Goal: Information Seeking & Learning: Learn about a topic

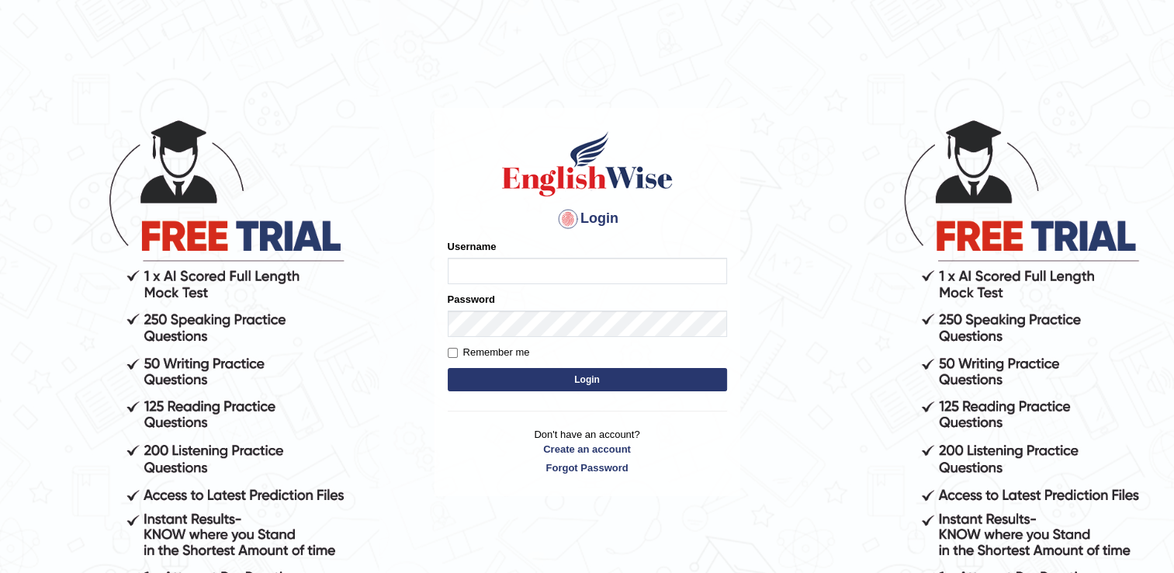
type input "Rasme"
click at [453, 355] on input "Remember me" at bounding box center [453, 353] width 10 height 10
checkbox input "true"
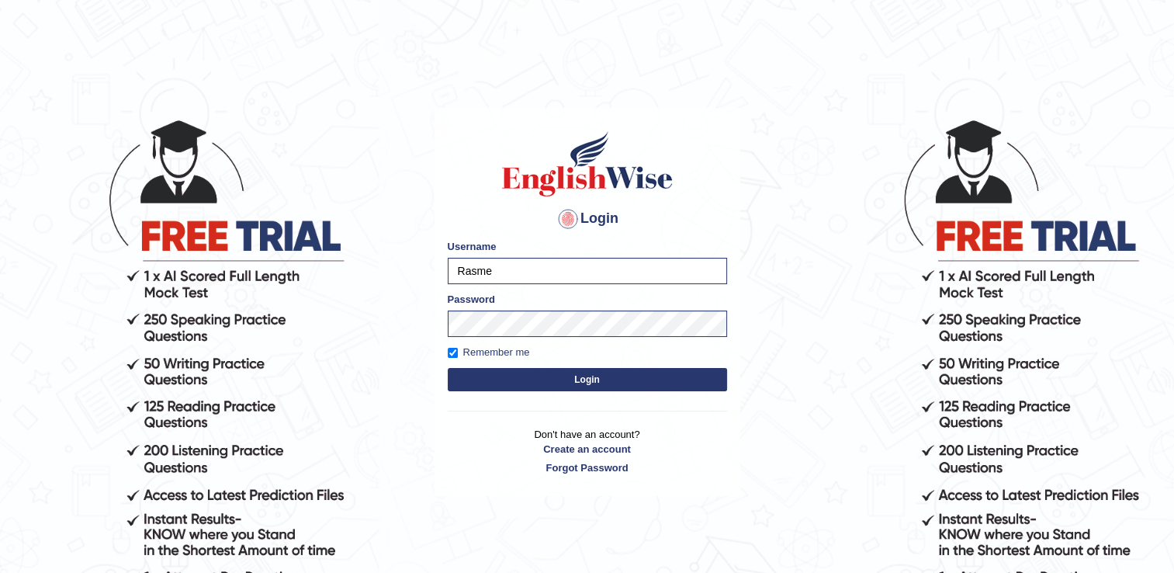
click at [577, 382] on button "Login" at bounding box center [587, 379] width 279 height 23
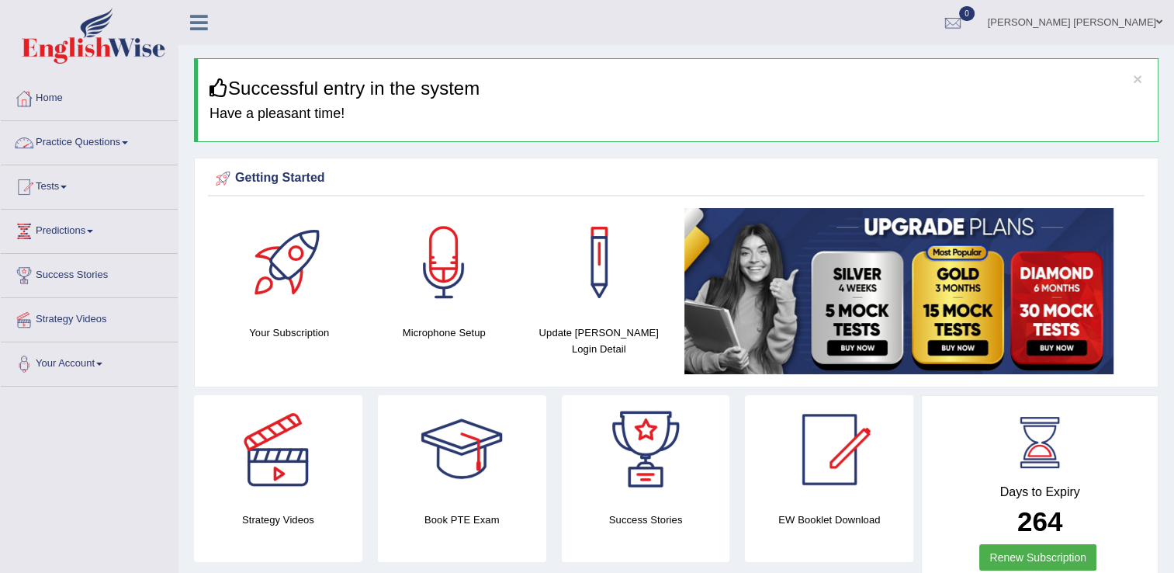
click at [92, 148] on link "Practice Questions" at bounding box center [89, 140] width 177 height 39
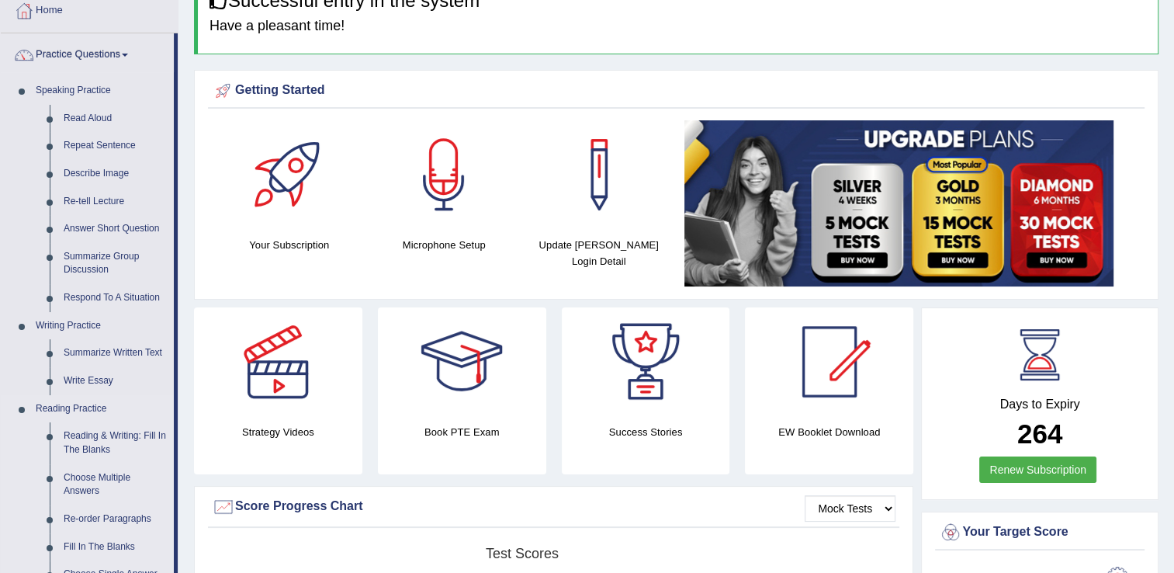
scroll to position [87, 0]
click at [109, 434] on link "Reading & Writing: Fill In The Blanks" at bounding box center [115, 443] width 117 height 41
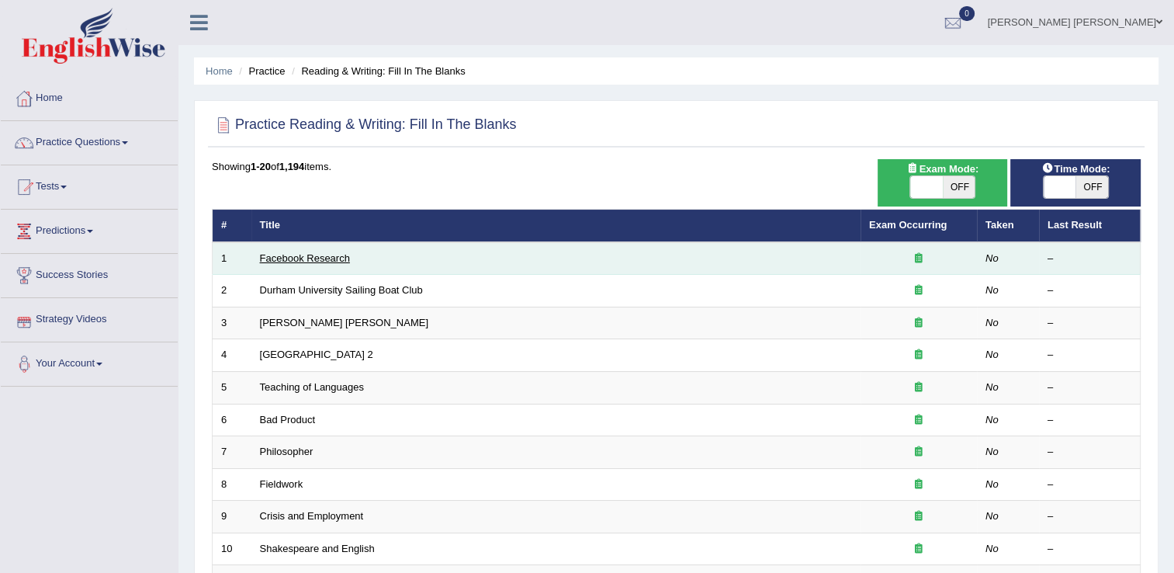
click at [304, 252] on link "Facebook Research" at bounding box center [305, 258] width 90 height 12
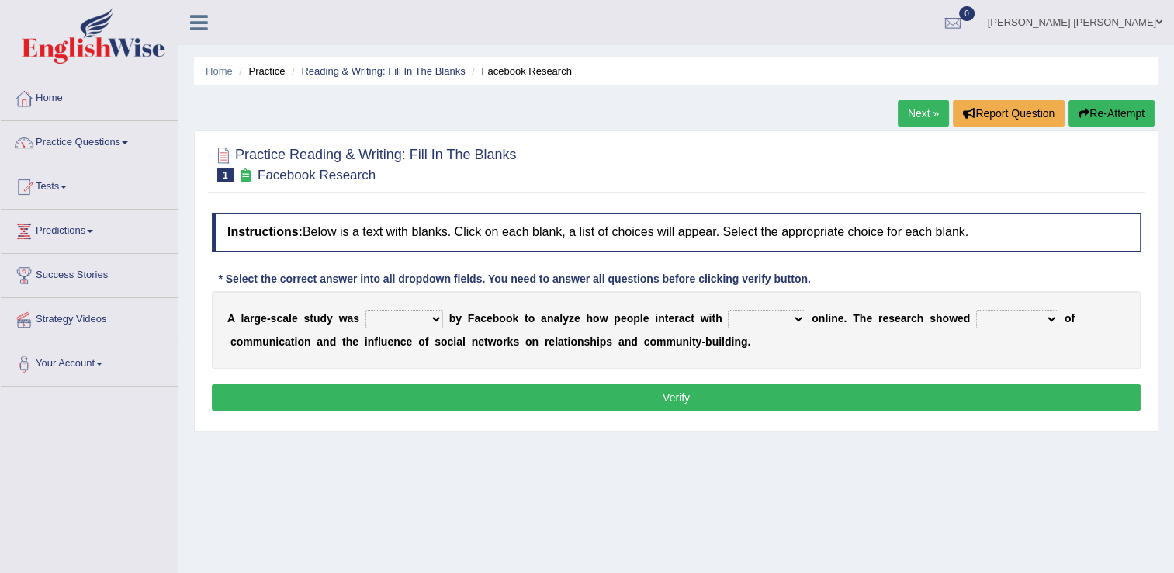
click at [304, 252] on div "Instructions: Below is a text with blanks. Click on each blank, a list of choic…" at bounding box center [676, 314] width 936 height 218
click at [425, 321] on select "surveyed had asked made" at bounding box center [404, 319] width 78 height 19
select select "surveyed"
click at [365, 310] on select "surveyed had asked made" at bounding box center [404, 319] width 78 height 19
click at [759, 320] on select "together all each other another" at bounding box center [767, 319] width 78 height 19
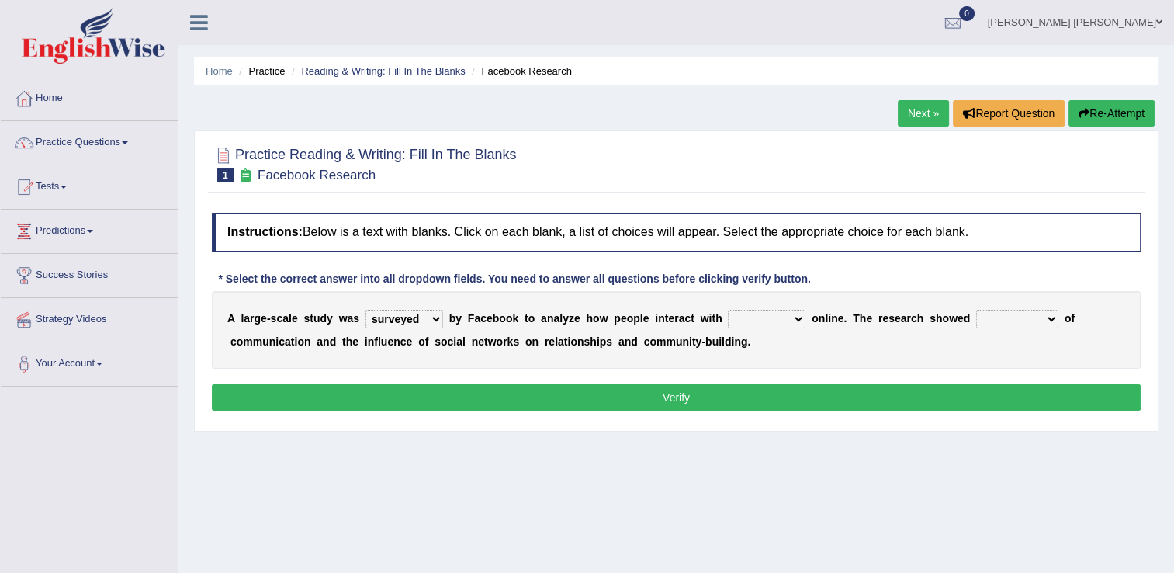
select select "each other"
click at [728, 310] on select "together all each other another" at bounding box center [767, 319] width 78 height 19
click at [1002, 317] on select "advantages standards fellowships patterns" at bounding box center [1017, 319] width 82 height 19
select select "advantages"
click at [976, 310] on select "advantages standards fellowships patterns" at bounding box center [1017, 319] width 82 height 19
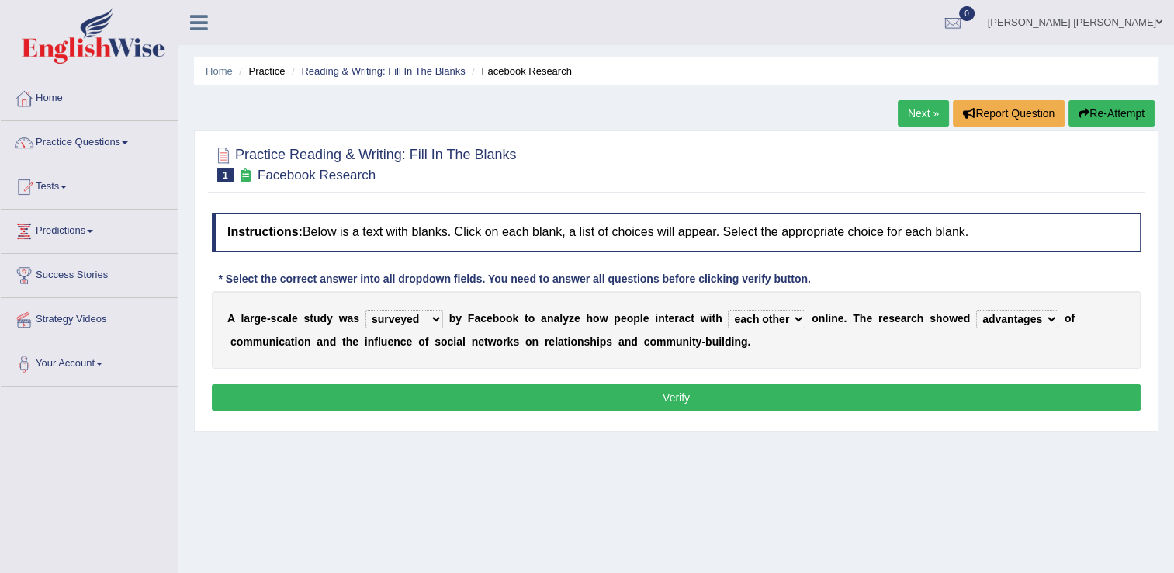
click at [874, 386] on button "Verify" at bounding box center [676, 397] width 929 height 26
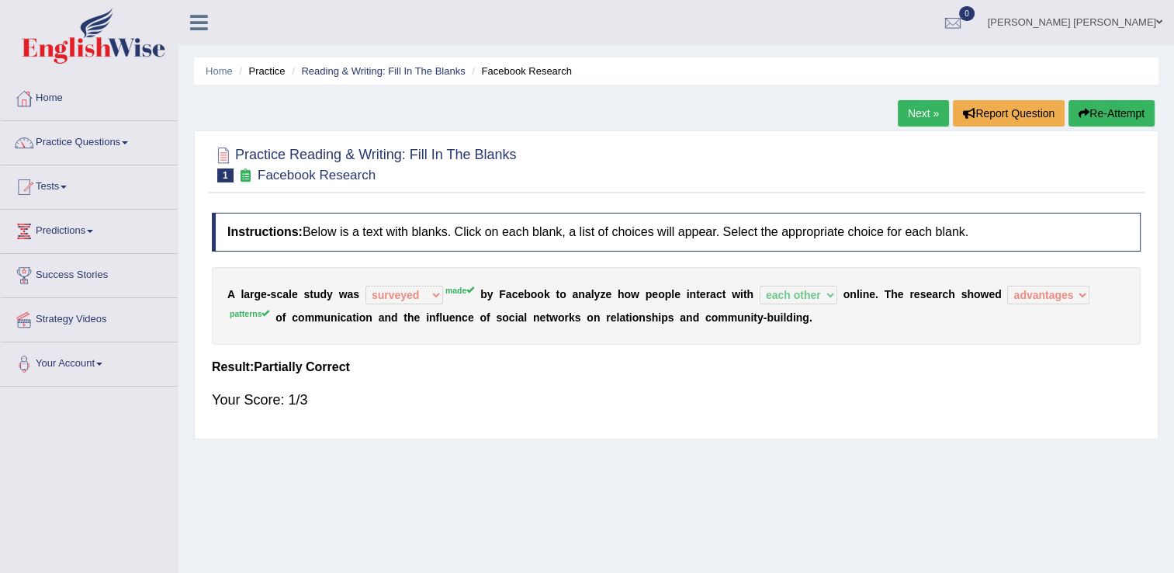
click at [919, 119] on link "Next »" at bounding box center [923, 113] width 51 height 26
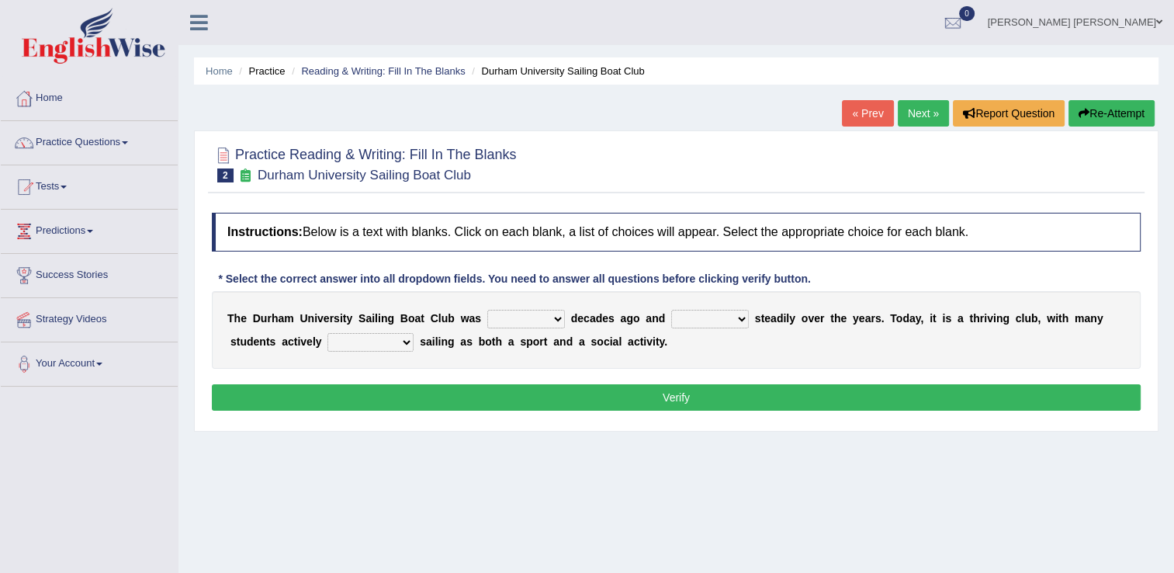
click at [532, 324] on select "found fund founded find" at bounding box center [526, 319] width 78 height 19
select select "found"
click at [487, 310] on select "found fund founded find" at bounding box center [526, 319] width 78 height 19
click at [714, 321] on select "grow growing has grown grown" at bounding box center [710, 319] width 78 height 19
select select "growing"
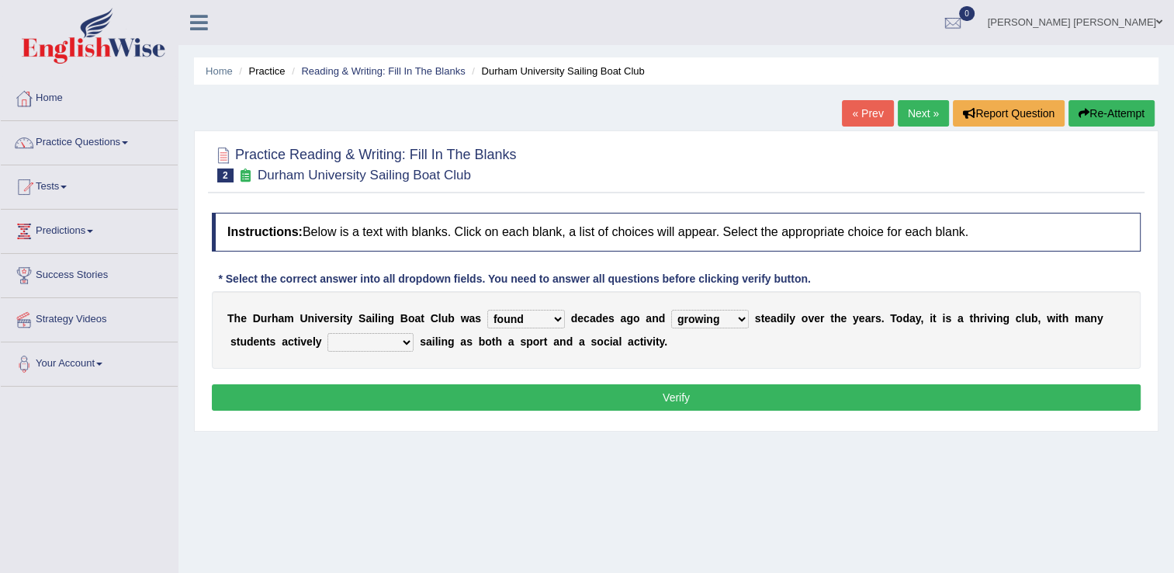
click at [671, 310] on select "grow growing has grown grown" at bounding box center [710, 319] width 78 height 19
click at [708, 321] on select "grow growing has grown grown" at bounding box center [710, 319] width 78 height 19
click at [347, 344] on select "enjoy enjoyed are enjoying enjoying" at bounding box center [370, 342] width 86 height 19
select select "enjoying"
click at [327, 333] on select "enjoy enjoyed are enjoying enjoying" at bounding box center [370, 342] width 86 height 19
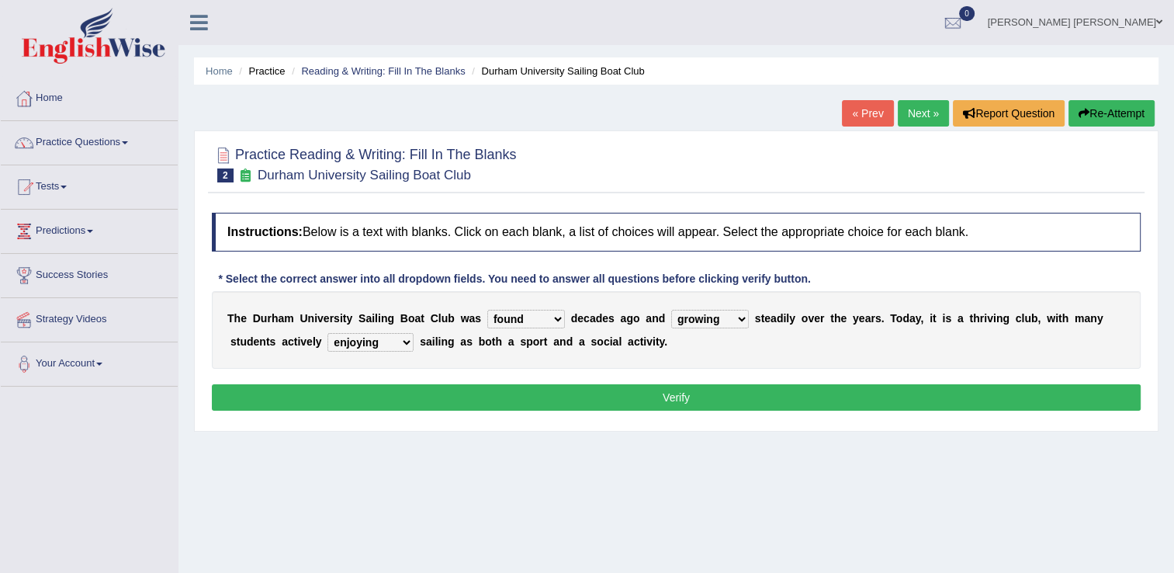
click at [438, 390] on button "Verify" at bounding box center [676, 397] width 929 height 26
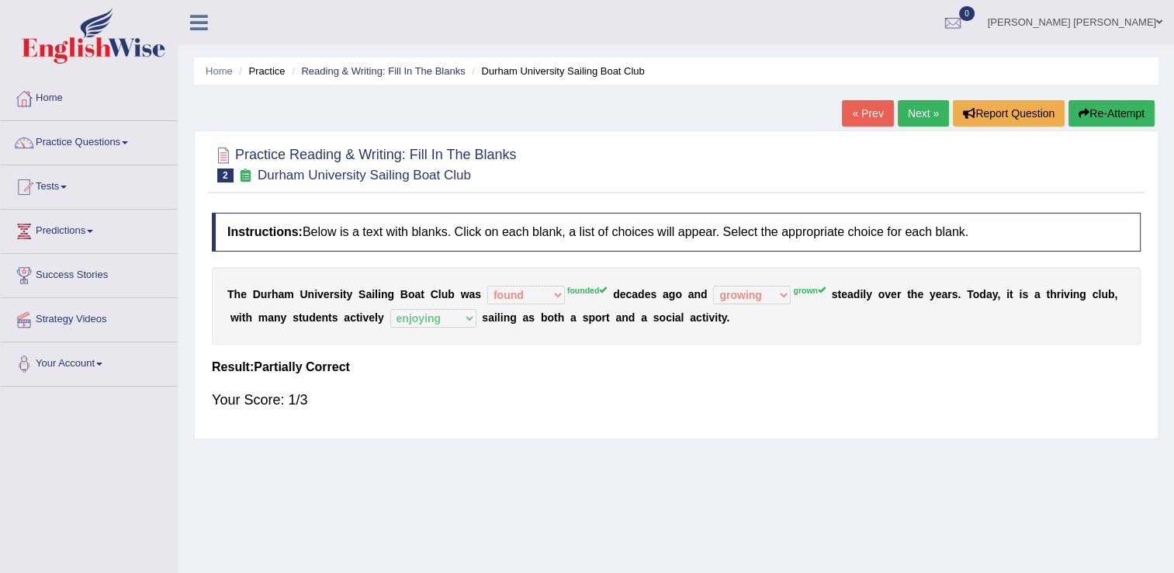
click at [901, 111] on link "Next »" at bounding box center [923, 113] width 51 height 26
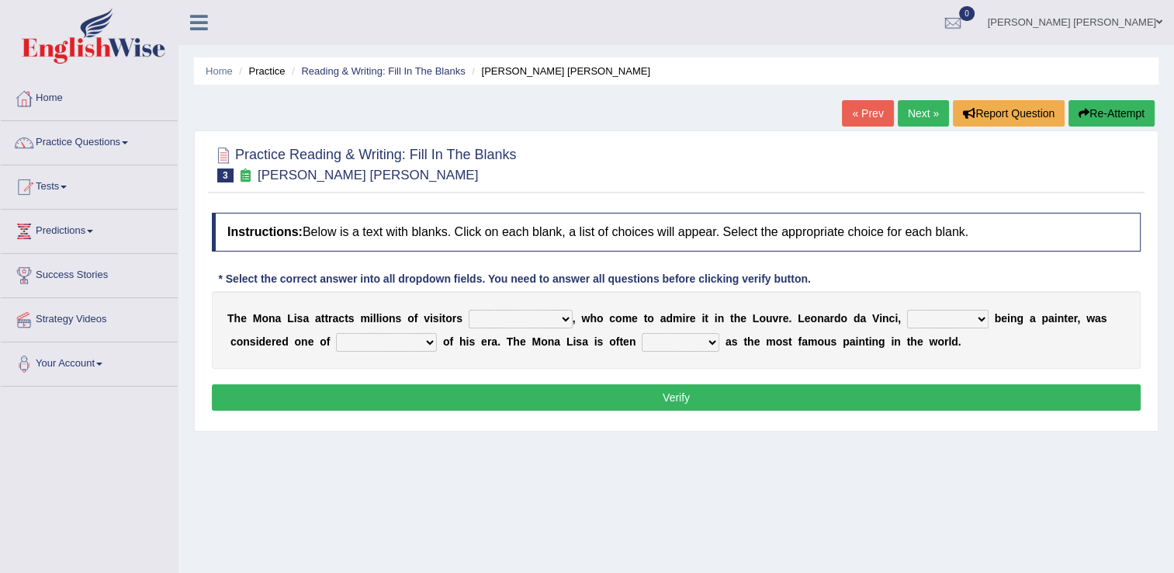
click at [522, 321] on select "around the year the all year all year round per year" at bounding box center [521, 319] width 104 height 19
select select "per year"
click at [469, 310] on select "around the year the all year all year round per year" at bounding box center [521, 319] width 104 height 19
click at [928, 324] on select "rather than as much as as well as as long as" at bounding box center [947, 319] width 81 height 19
select select "as well as"
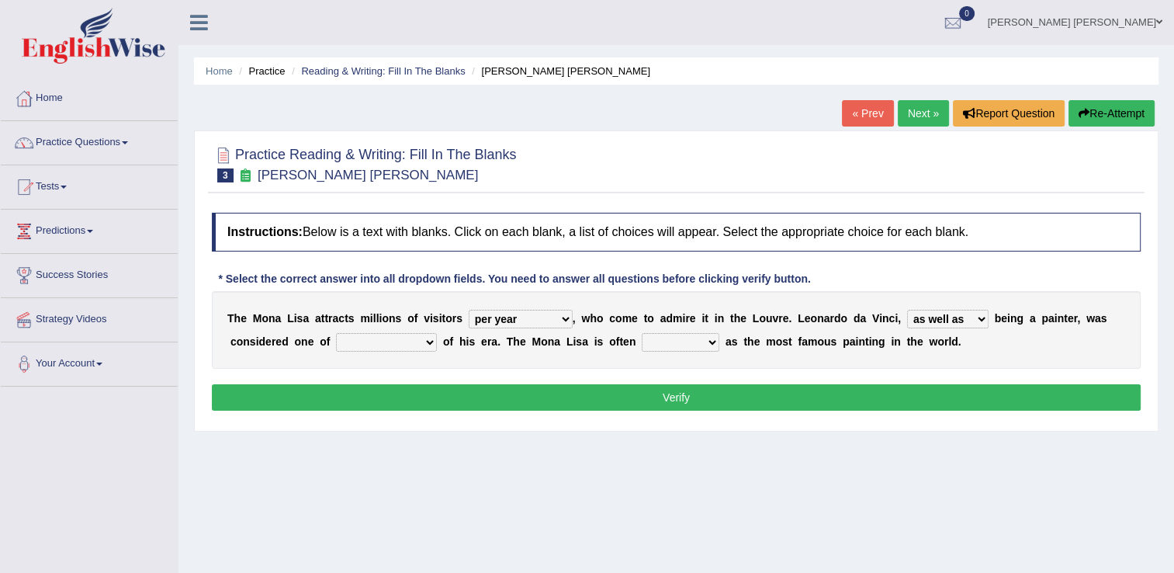
click at [907, 310] on select "rather than as much as as well as as long as" at bounding box center [947, 319] width 81 height 19
click at [354, 339] on select "better artists artist the better artist the best artists" at bounding box center [386, 342] width 101 height 19
select select "the best artists"
click at [336, 333] on select "better artists artist the better artist the best artists" at bounding box center [386, 342] width 101 height 19
click at [642, 340] on select "classified suggested predicted described" at bounding box center [681, 342] width 78 height 19
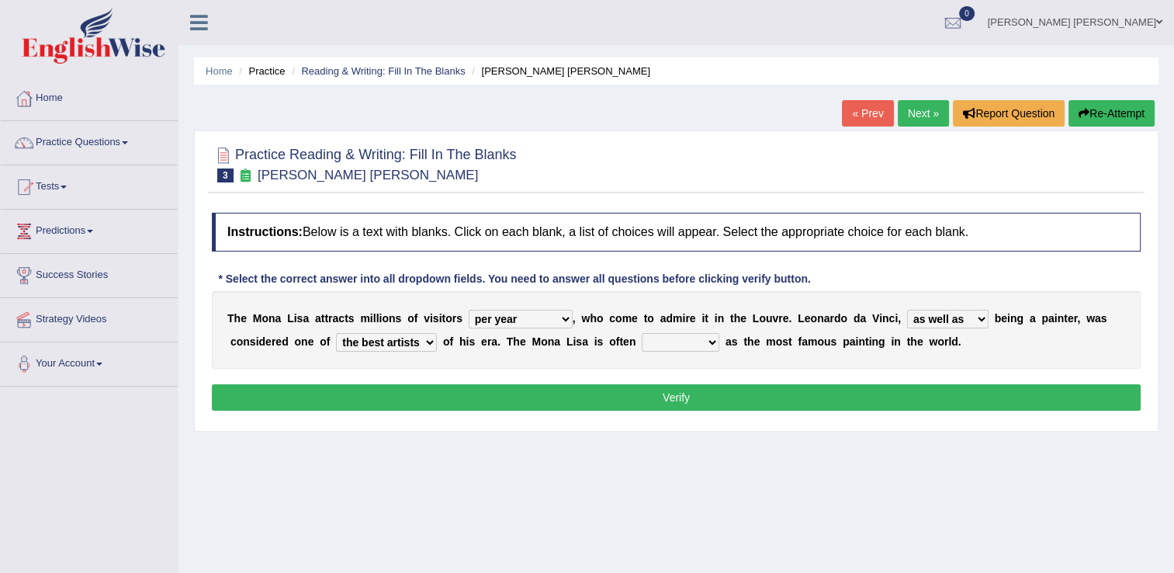
select select "described"
click at [642, 333] on select "classified suggested predicted described" at bounding box center [681, 342] width 78 height 19
click at [633, 396] on button "Verify" at bounding box center [676, 397] width 929 height 26
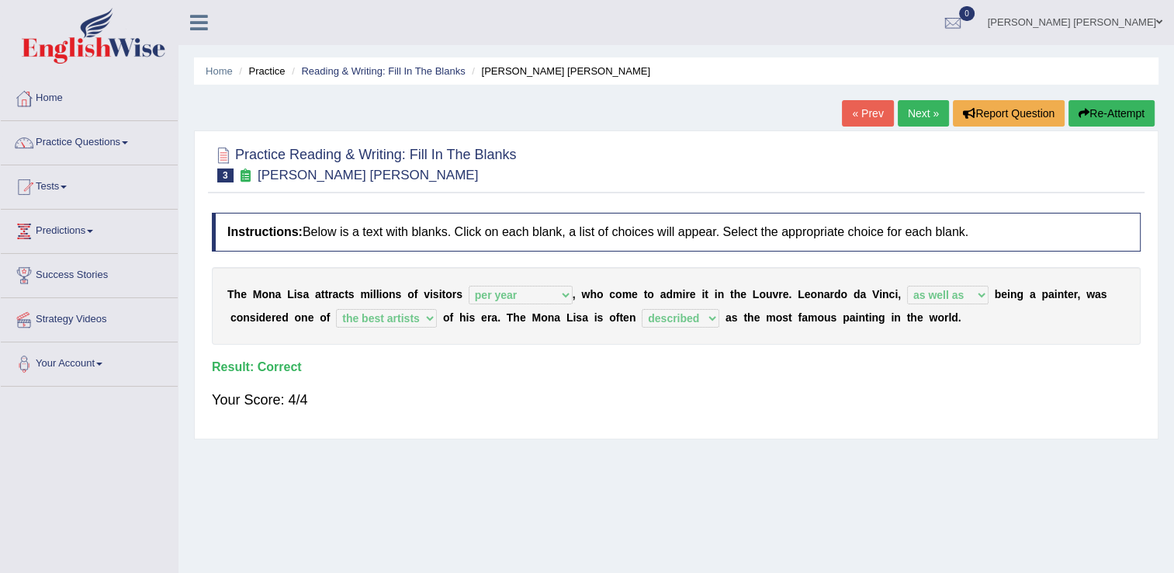
click at [919, 119] on link "Next »" at bounding box center [923, 113] width 51 height 26
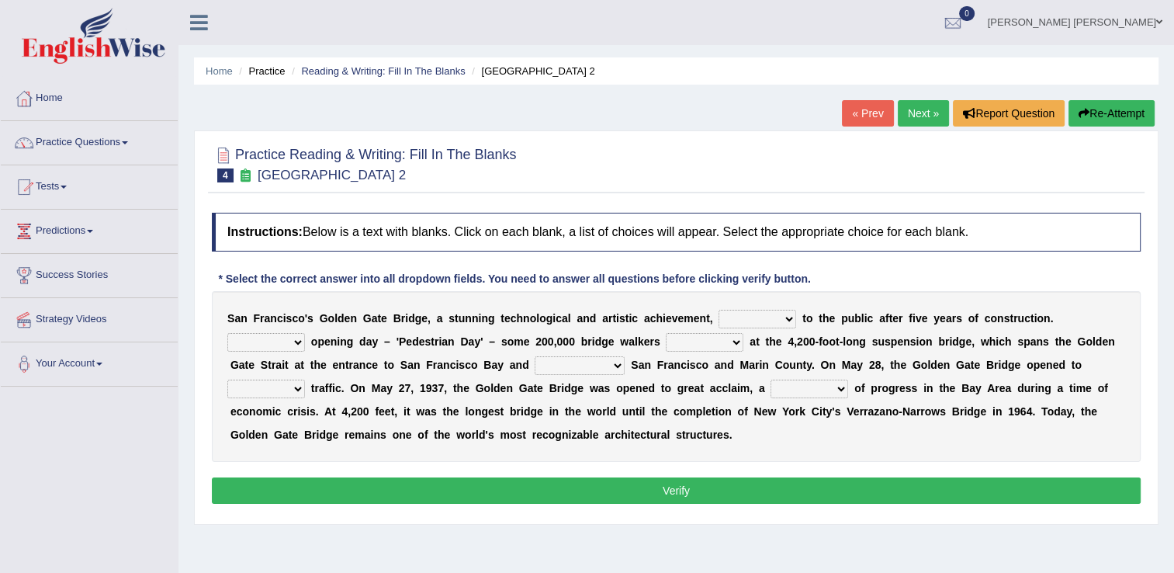
click at [748, 322] on select "opens closes appears equals" at bounding box center [757, 319] width 78 height 19
select select "opens"
click at [718, 310] on select "opens closes appears equals" at bounding box center [757, 319] width 78 height 19
click at [305, 333] on select "On During Since When" at bounding box center [266, 342] width 78 height 19
select select "On"
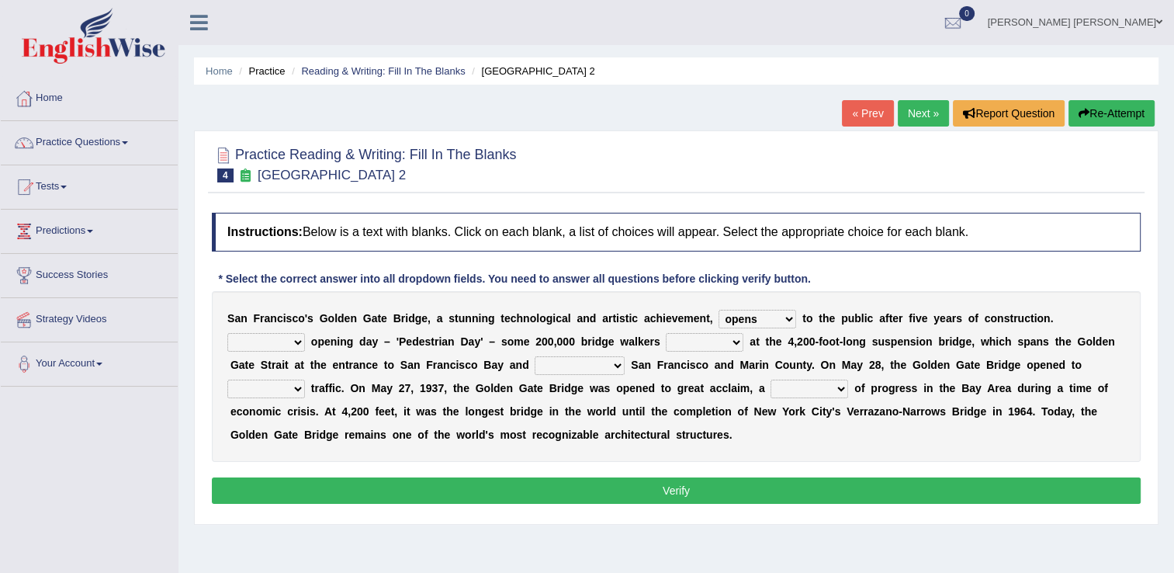
click at [305, 333] on select "On During Since When" at bounding box center [266, 342] width 78 height 19
click at [666, 343] on select "stationed looked marveled laughed" at bounding box center [705, 342] width 78 height 19
select select "looked"
click at [666, 333] on select "stationed looked marveled laughed" at bounding box center [705, 342] width 78 height 19
click at [535, 368] on select "separates connects channels differentiates" at bounding box center [580, 365] width 90 height 19
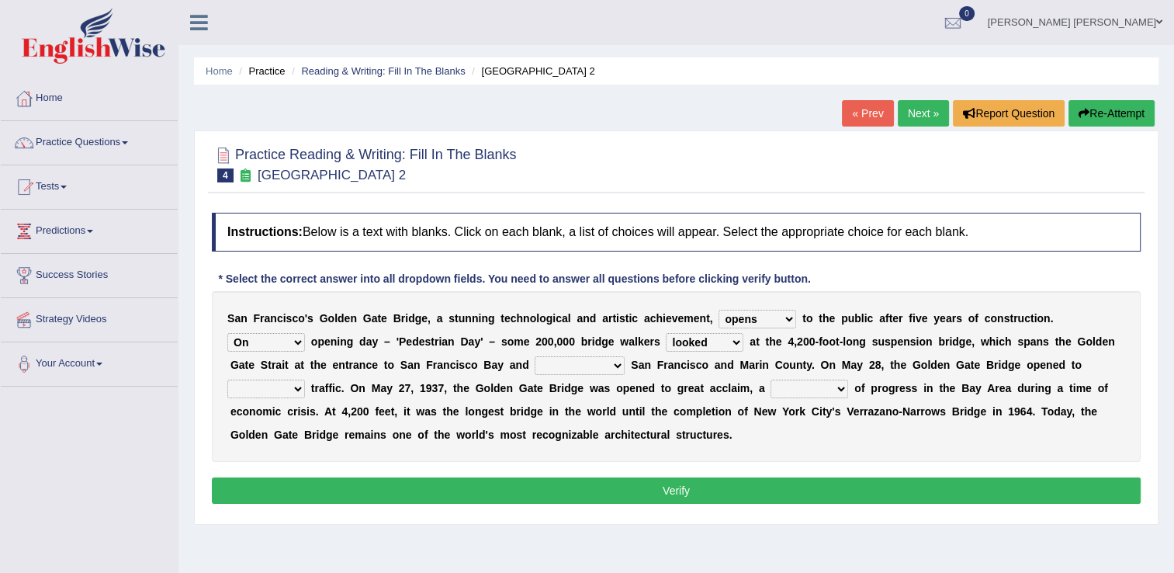
select select "separates"
click at [535, 356] on select "separates connects channels differentiates" at bounding box center [580, 365] width 90 height 19
click at [305, 379] on select "aquatic vehicular airborne watertight" at bounding box center [266, 388] width 78 height 19
click at [694, 492] on button "Verify" at bounding box center [676, 490] width 929 height 26
click at [305, 379] on select "aquatic vehicular airborne watertight" at bounding box center [266, 388] width 78 height 19
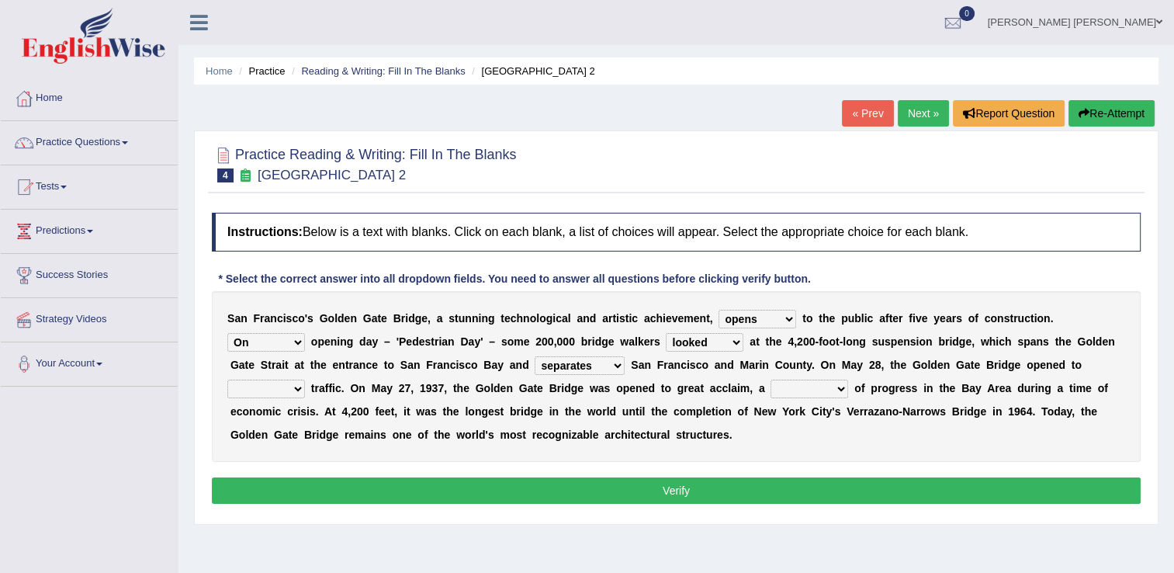
select select "aquatic"
click at [305, 379] on select "aquatic vehicular airborne watertight" at bounding box center [266, 388] width 78 height 19
click at [770, 390] on select "denial symbol technique yield" at bounding box center [809, 388] width 78 height 19
select select "symbol"
click at [770, 379] on select "denial symbol technique yield" at bounding box center [809, 388] width 78 height 19
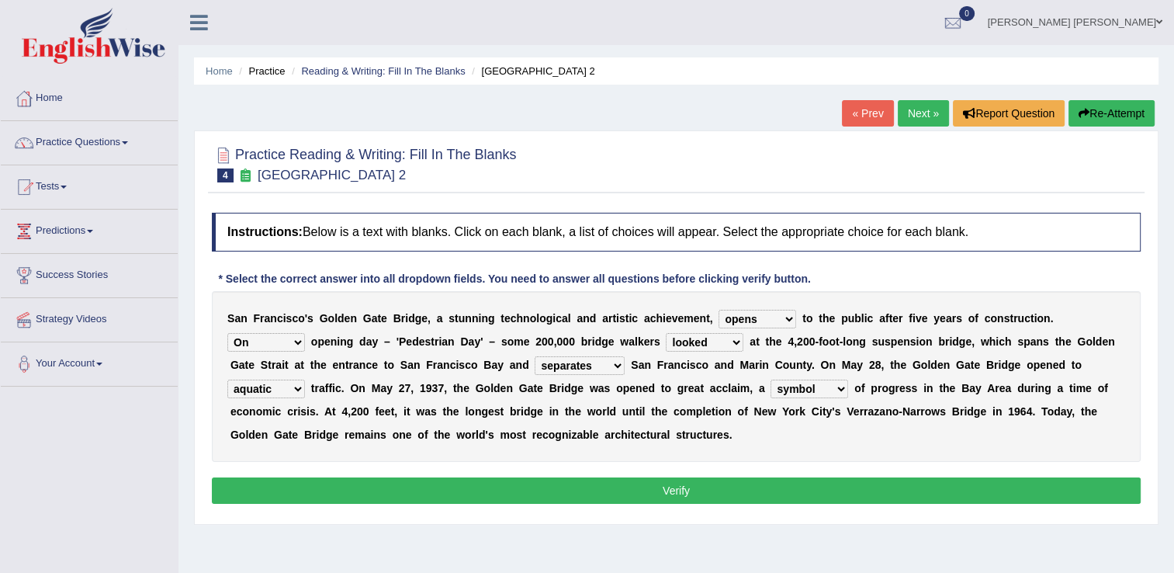
click at [599, 486] on button "Verify" at bounding box center [676, 490] width 929 height 26
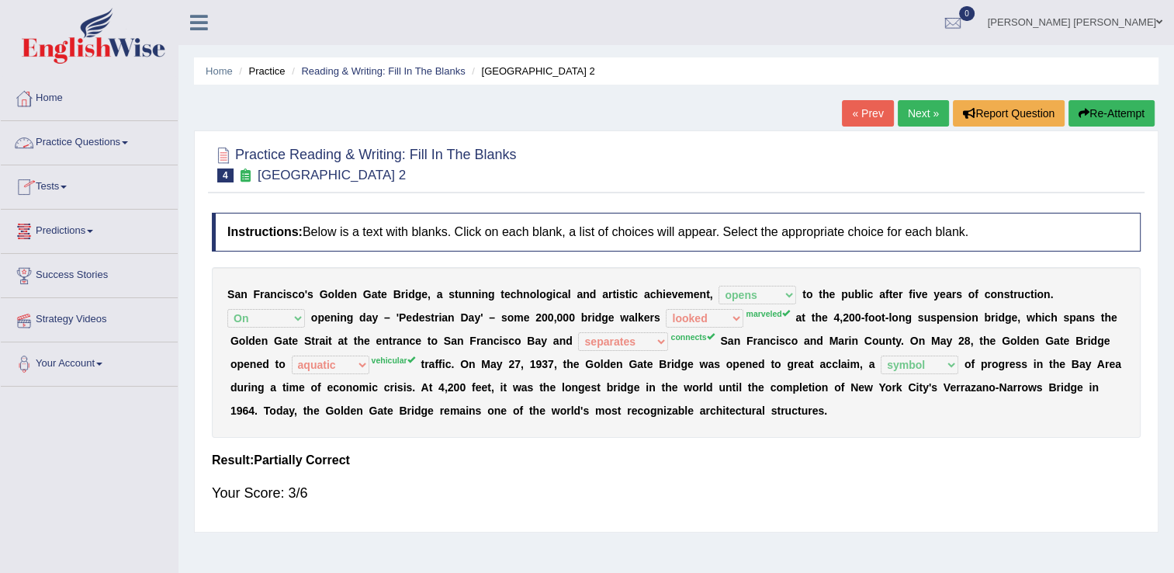
click at [91, 142] on link "Practice Questions" at bounding box center [89, 140] width 177 height 39
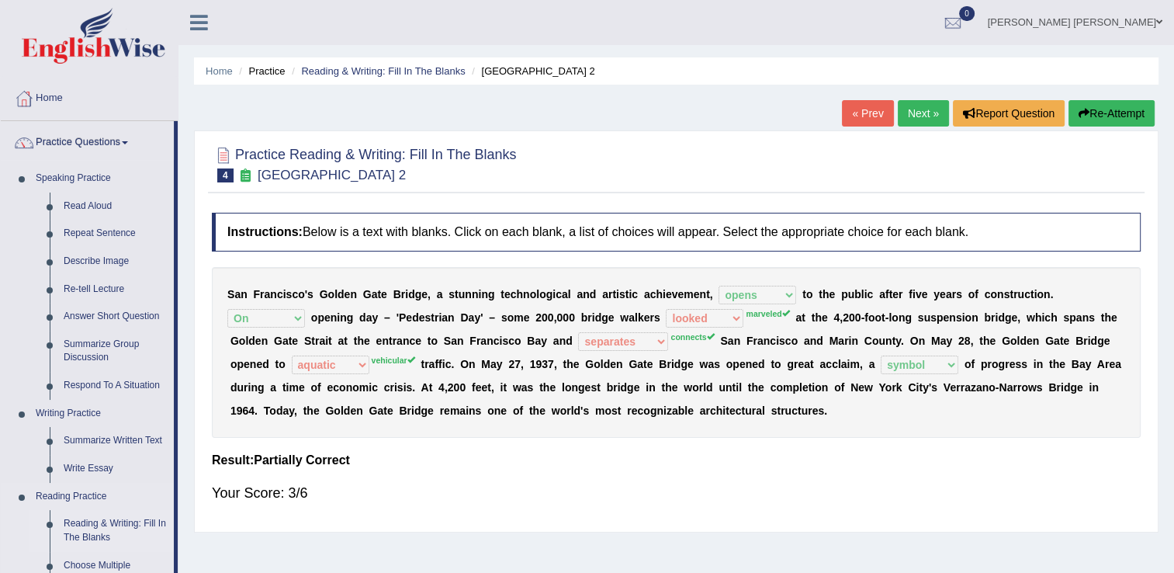
click at [107, 523] on link "Reading & Writing: Fill In The Blanks" at bounding box center [115, 530] width 117 height 41
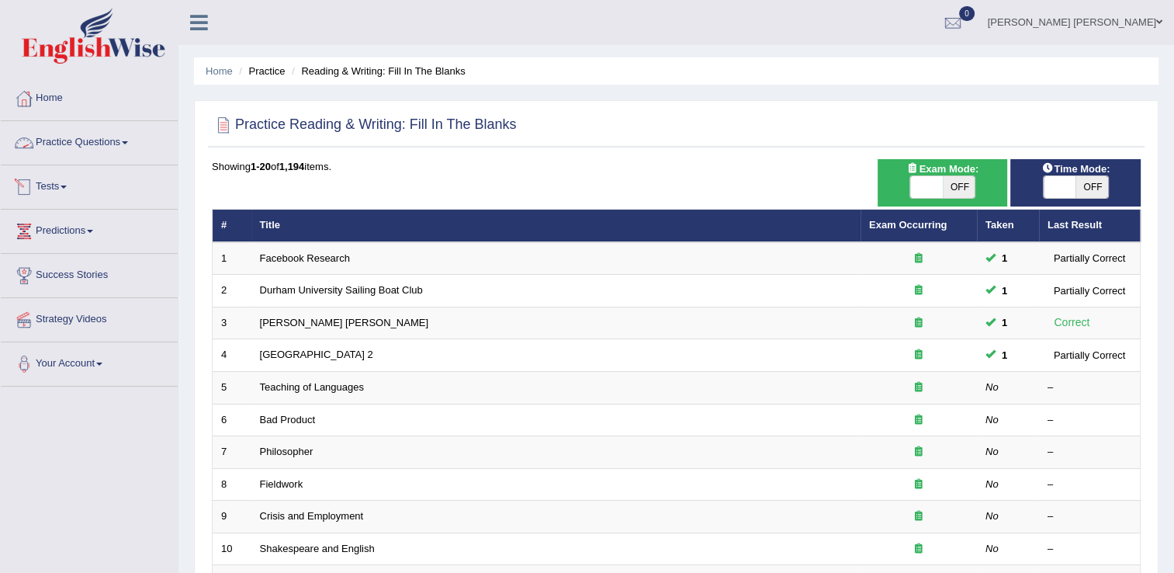
click at [50, 140] on link "Practice Questions" at bounding box center [89, 140] width 177 height 39
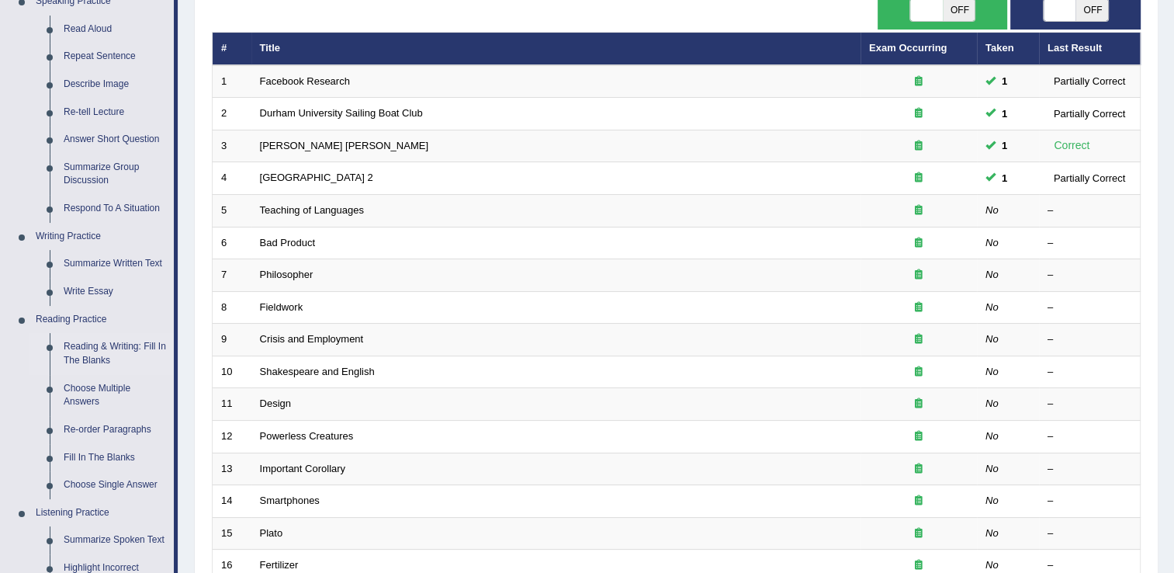
scroll to position [186, 0]
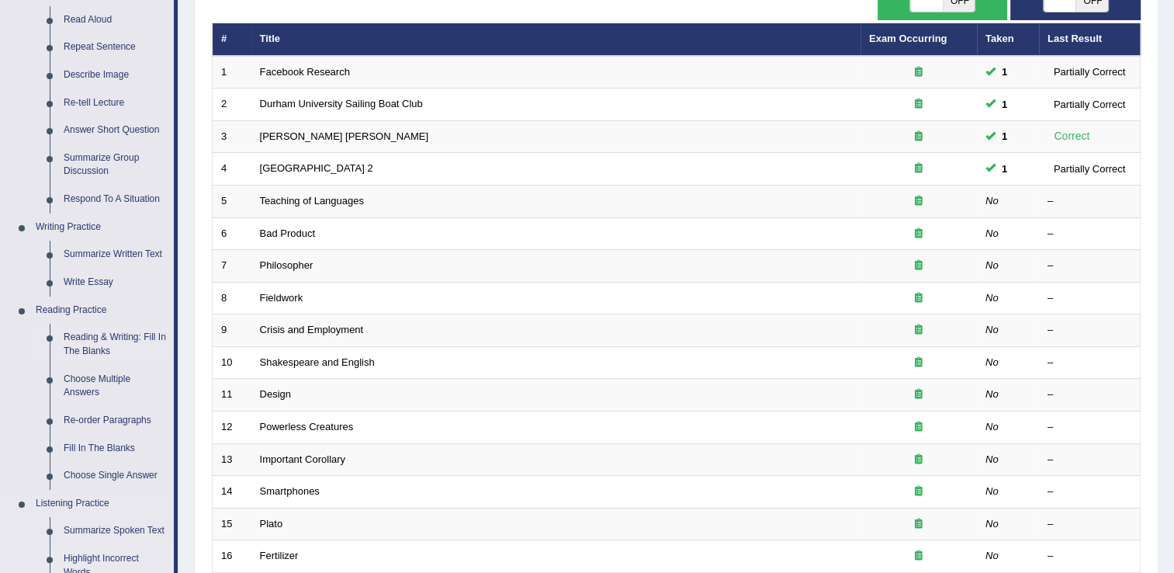
click at [133, 553] on link "Highlight Incorrect Words" at bounding box center [115, 565] width 117 height 41
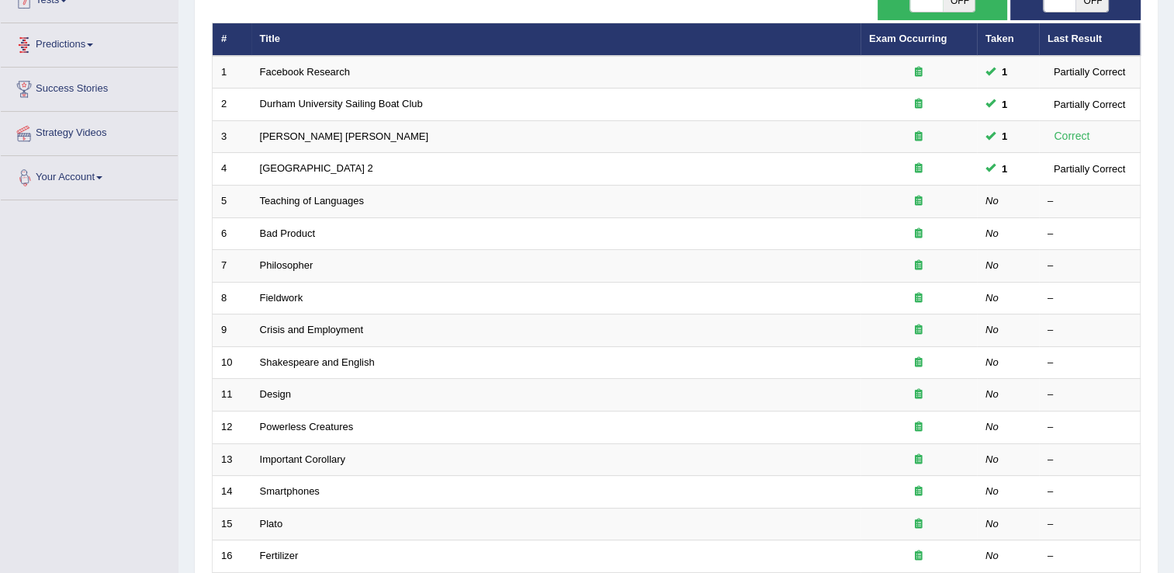
scroll to position [199, 0]
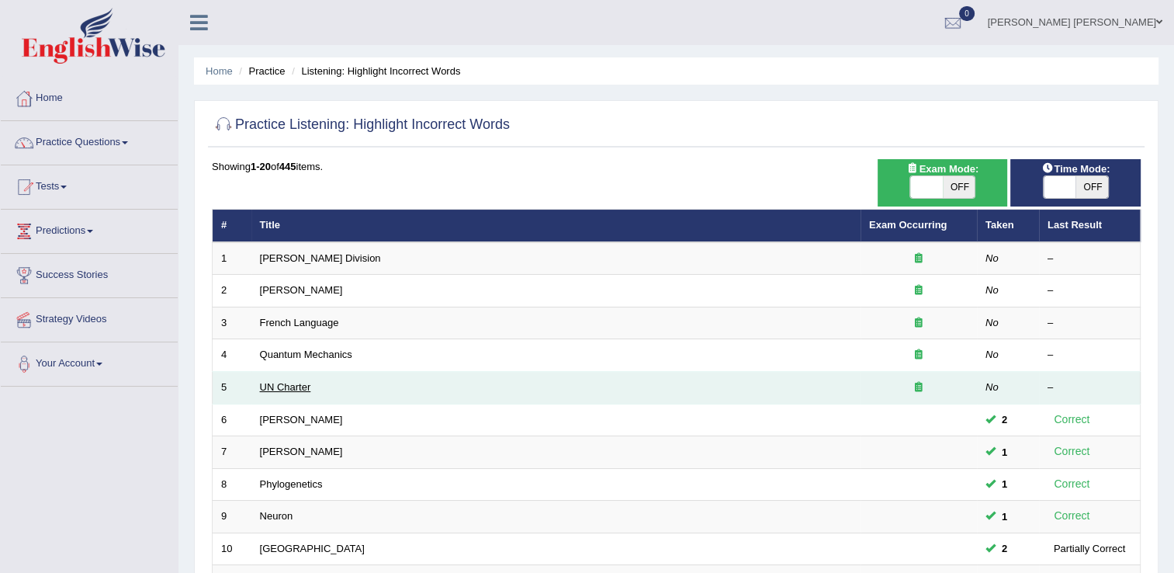
click at [285, 390] on link "UN Charter" at bounding box center [285, 387] width 51 height 12
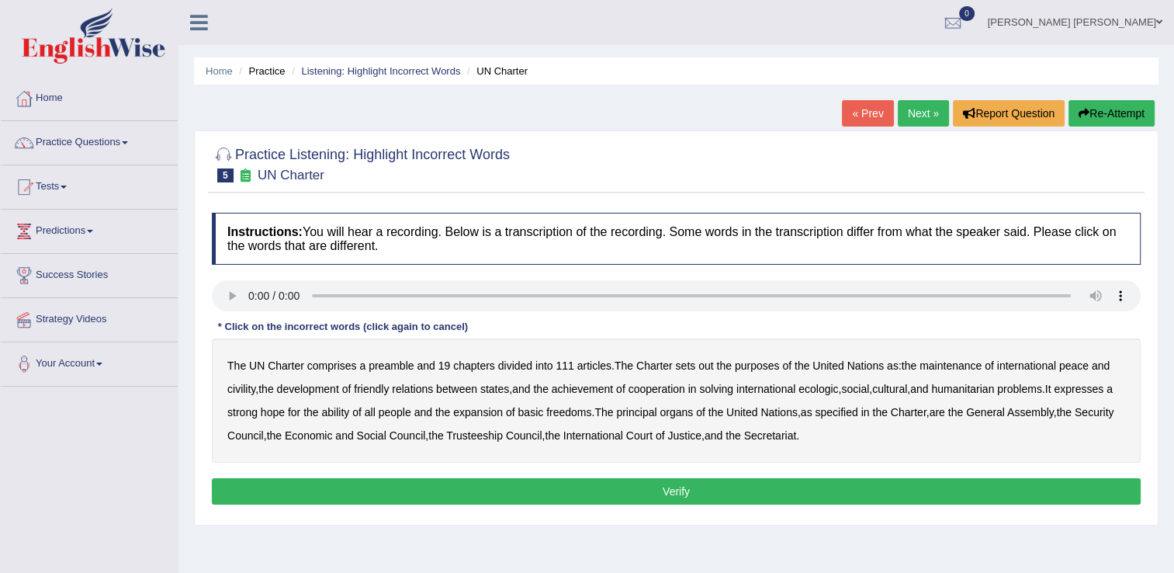
click at [580, 500] on button "Verify" at bounding box center [676, 491] width 929 height 26
click at [815, 548] on div "Home Practice Listening: Highlight Incorrect Words UN Charter « Prev Next » Rep…" at bounding box center [675, 388] width 995 height 776
click at [423, 368] on b "and" at bounding box center [426, 365] width 18 height 12
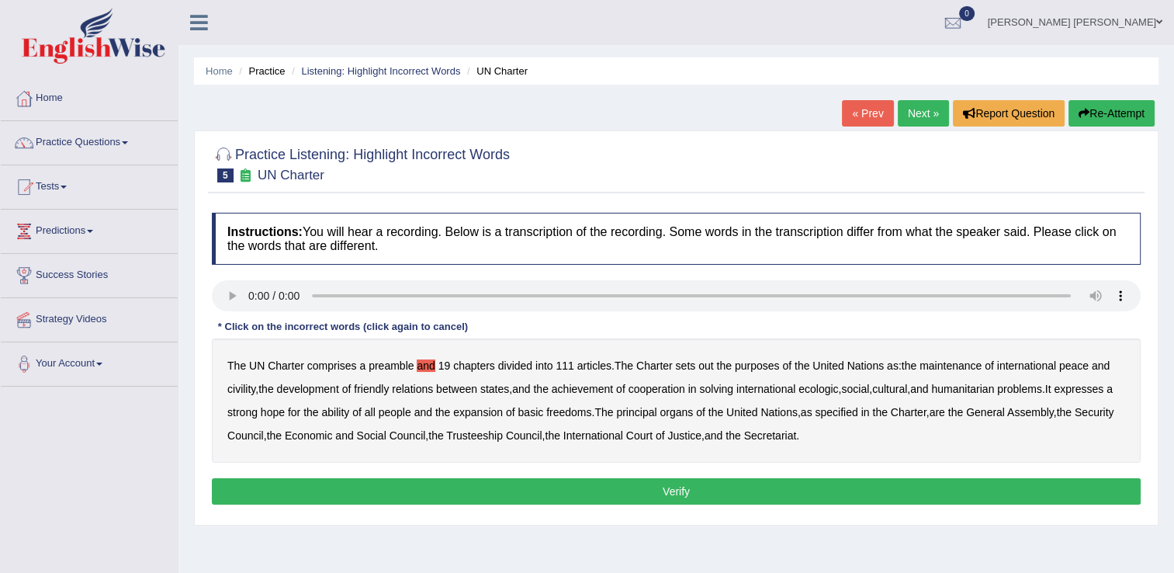
click at [423, 368] on b "and" at bounding box center [426, 365] width 18 height 12
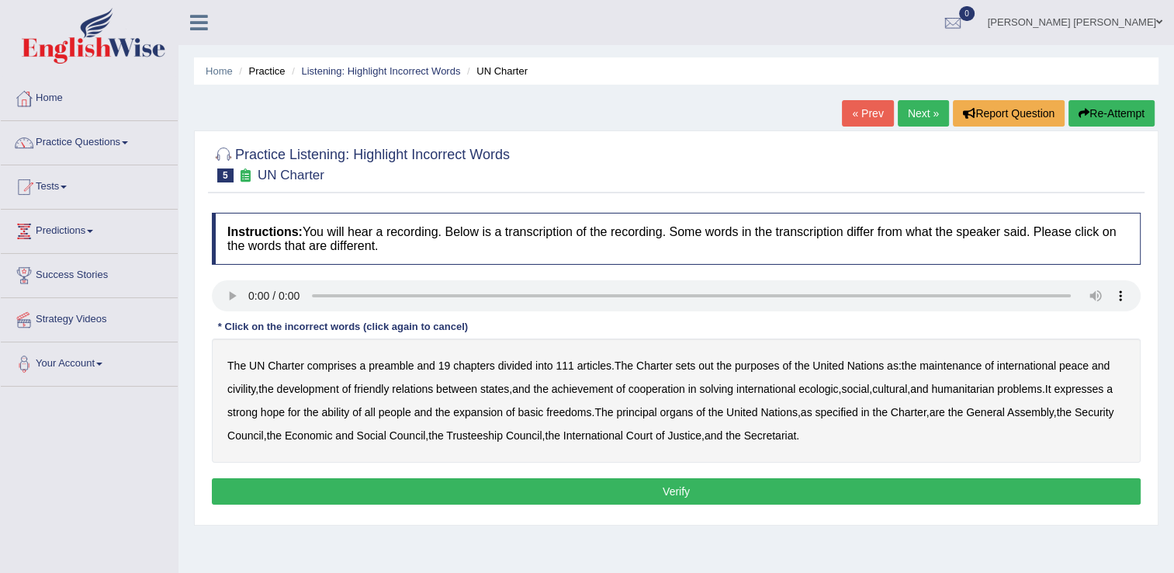
click at [423, 368] on b "and" at bounding box center [426, 365] width 18 height 12
click at [128, 143] on span at bounding box center [125, 142] width 6 height 3
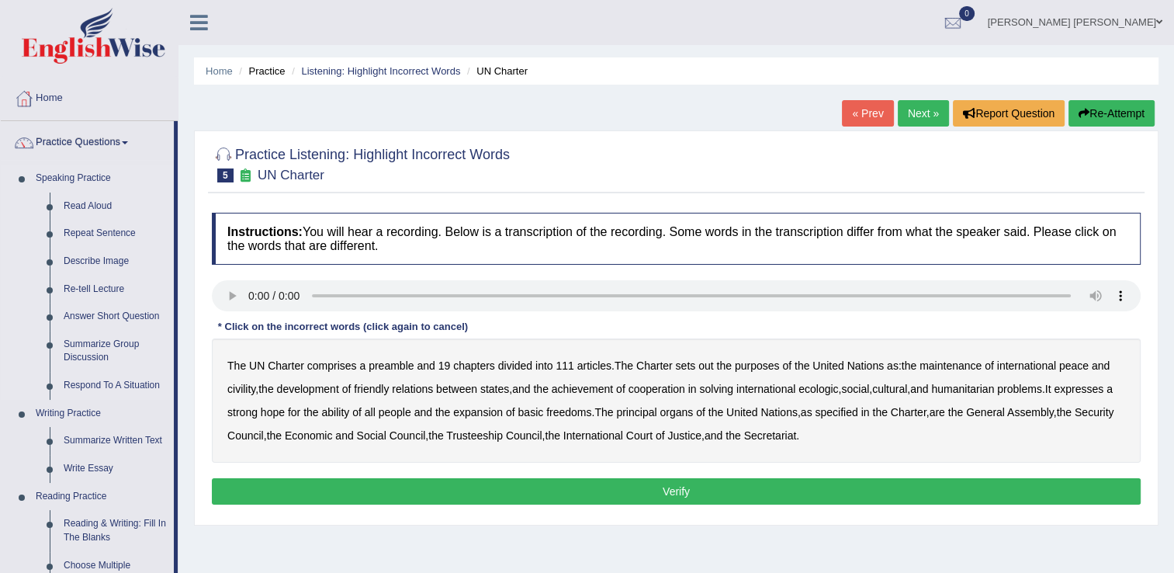
click at [12, 355] on li "Speaking Practice Read Aloud Repeat Sentence Describe Image Re-tell Lecture Ans…" at bounding box center [87, 281] width 173 height 235
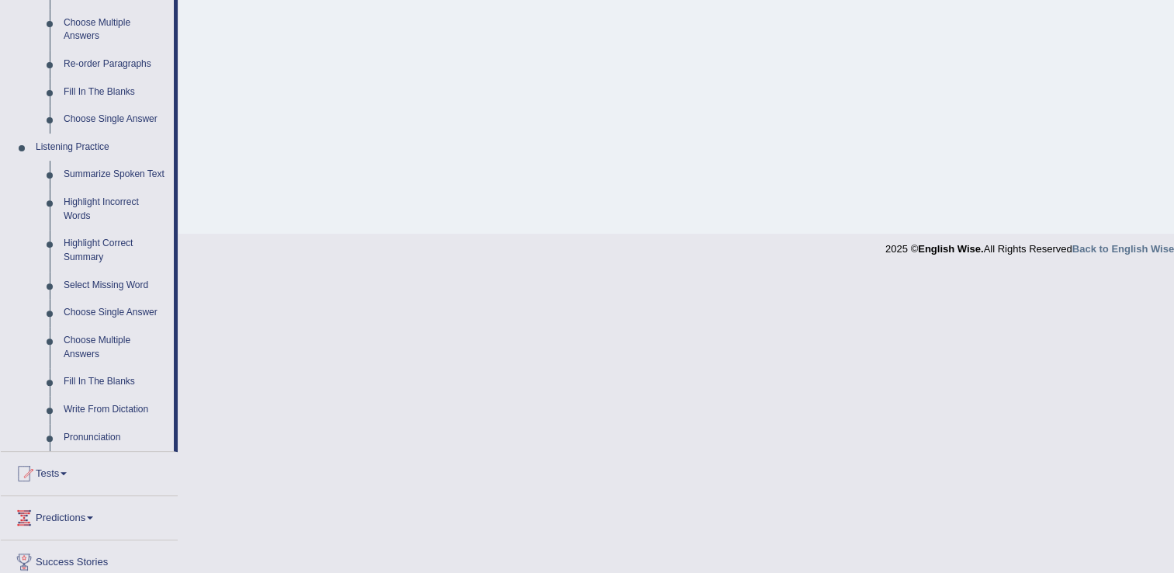
scroll to position [559, 0]
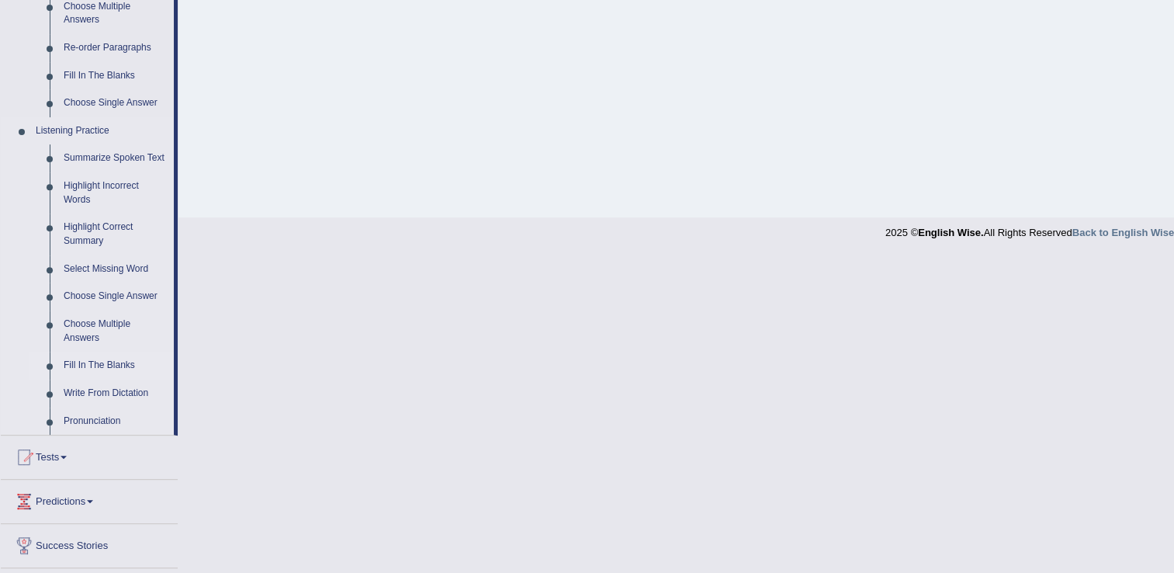
click at [89, 375] on link "Fill In The Blanks" at bounding box center [115, 365] width 117 height 28
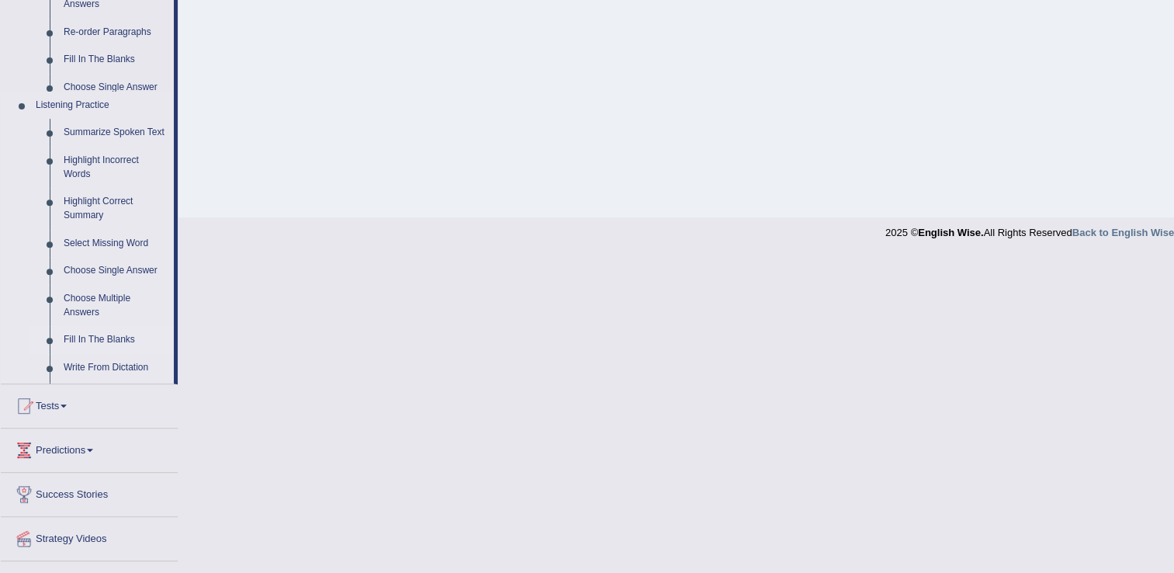
scroll to position [242, 0]
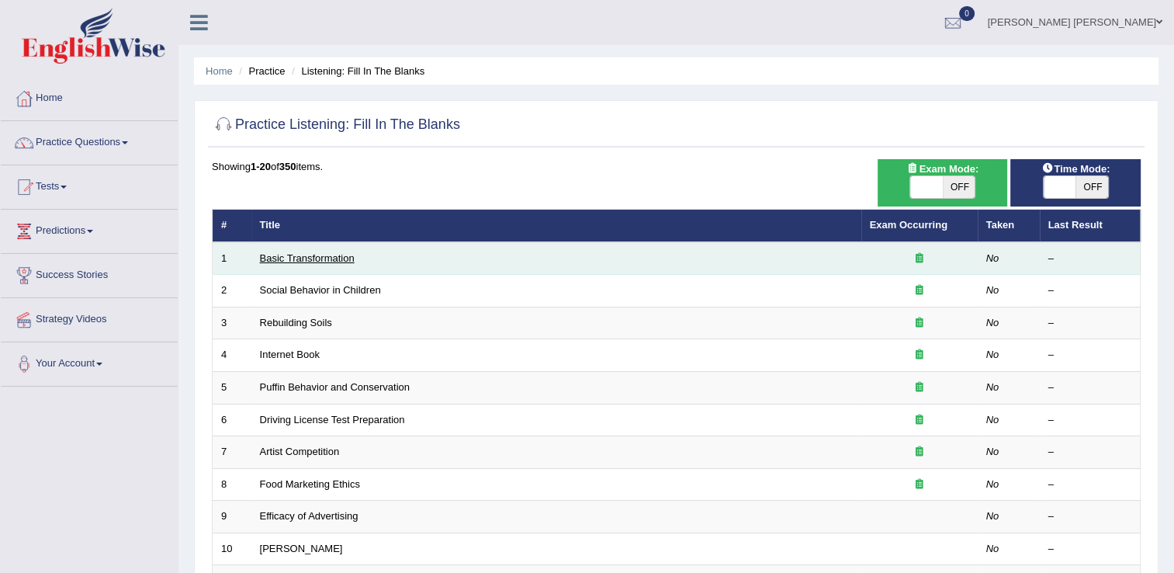
click at [312, 253] on link "Basic Transformation" at bounding box center [307, 258] width 95 height 12
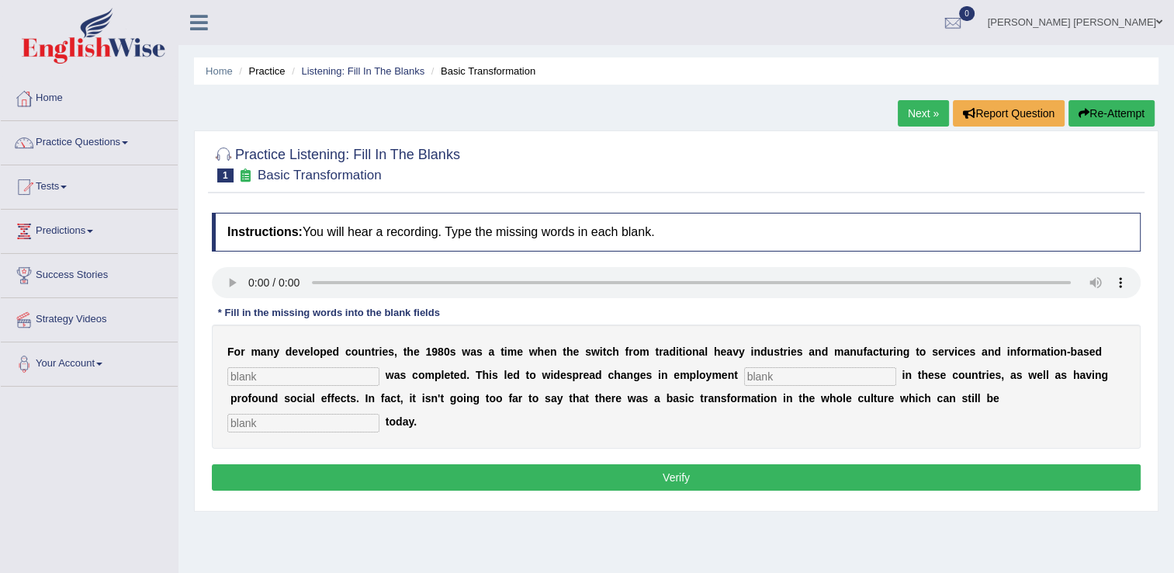
click at [379, 414] on input "text" at bounding box center [303, 423] width 152 height 19
type input "observe"
click at [744, 375] on input "text" at bounding box center [820, 376] width 152 height 19
type input "pattern"
click at [247, 379] on input "text" at bounding box center [303, 376] width 152 height 19
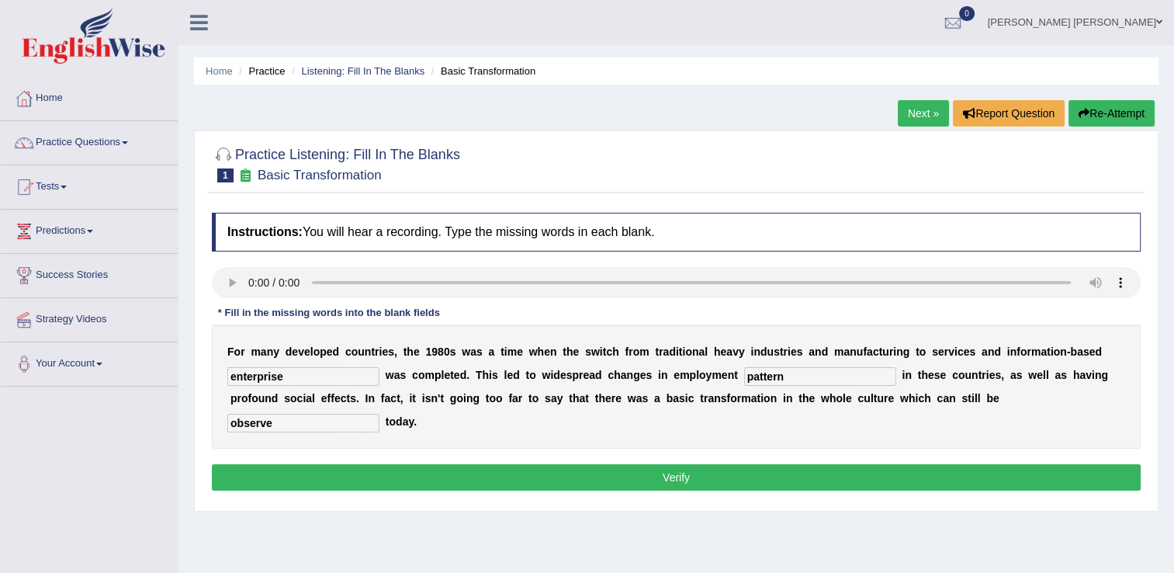
type input "enterprise"
click at [664, 464] on button "Verify" at bounding box center [676, 477] width 929 height 26
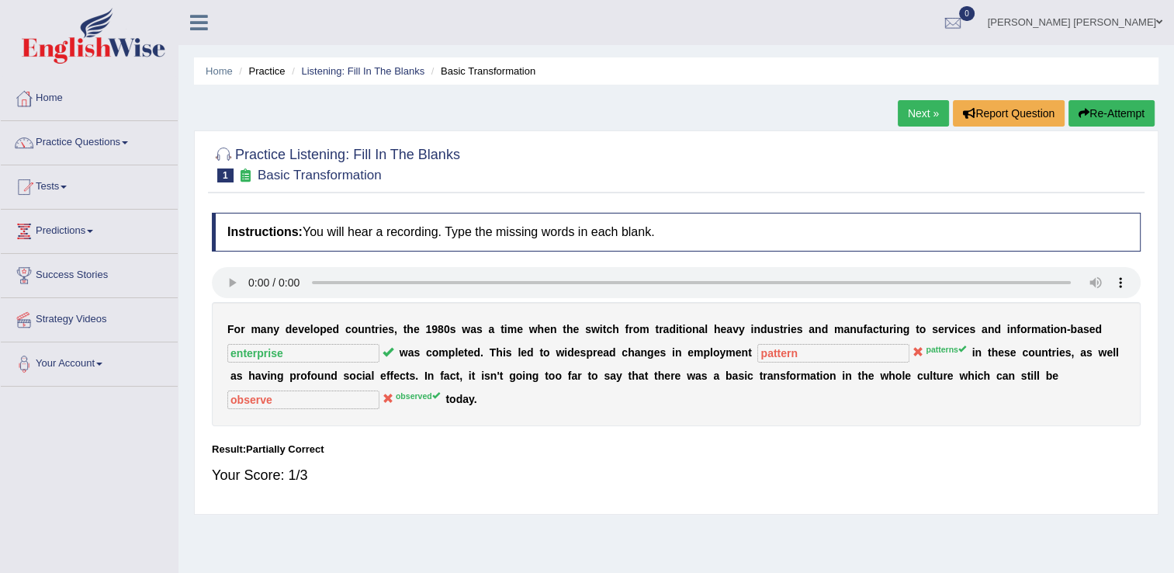
click at [924, 116] on link "Next »" at bounding box center [923, 113] width 51 height 26
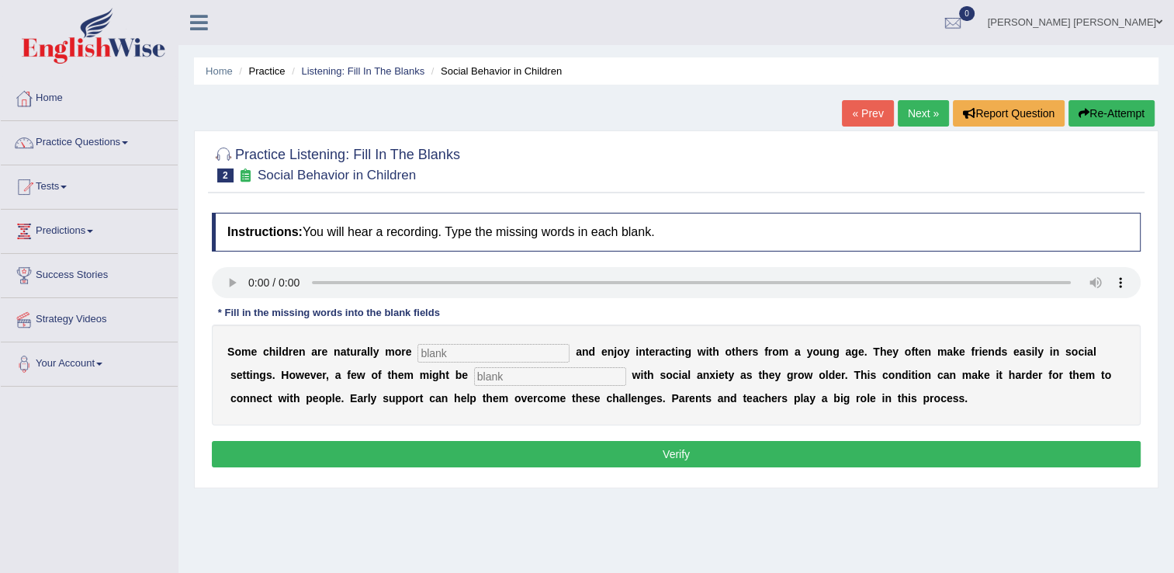
click at [427, 359] on input "text" at bounding box center [493, 353] width 152 height 19
type input "sociable"
click at [474, 378] on input "text" at bounding box center [550, 376] width 152 height 19
type input "diagnosed"
click at [720, 451] on button "Verify" at bounding box center [676, 454] width 929 height 26
